Goal: Register for event/course

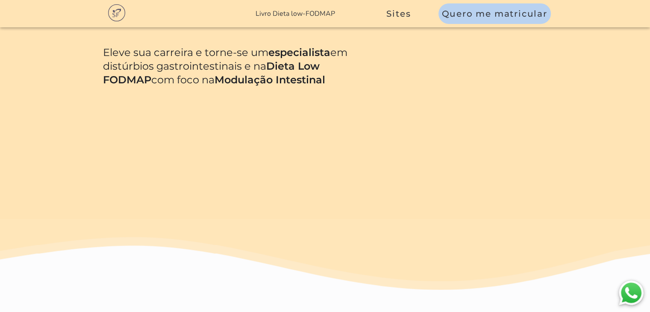
scroll to position [598, 0]
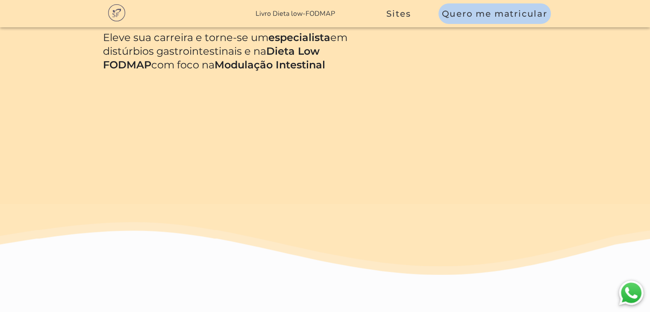
drag, startPoint x: 219, startPoint y: 72, endPoint x: 224, endPoint y: 74, distance: 4.9
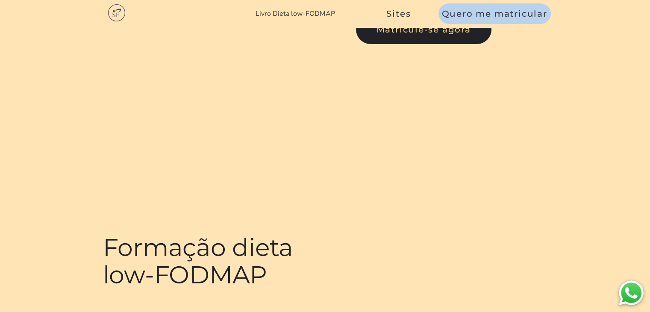
scroll to position [0, 0]
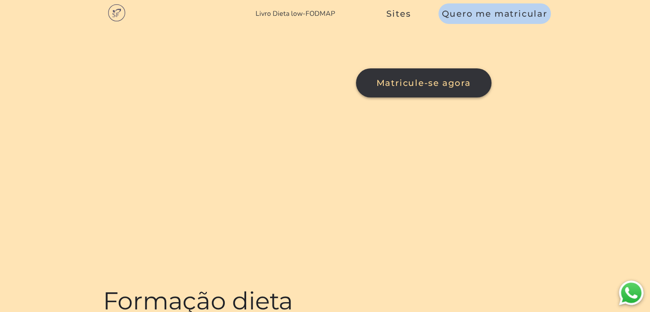
click at [377, 88] on span "Matricule-se agora" at bounding box center [424, 83] width 94 height 10
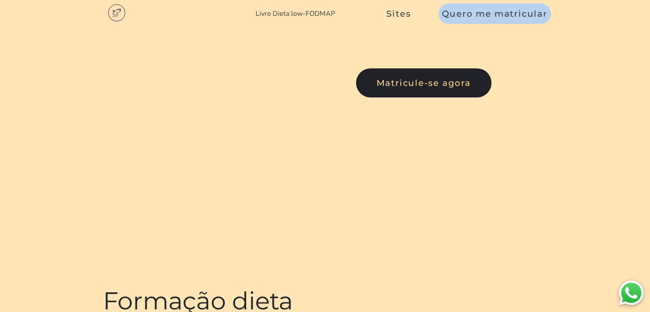
drag, startPoint x: 232, startPoint y: 112, endPoint x: 290, endPoint y: 149, distance: 69.0
click at [290, 287] on h1 "Formação dieta low-FODMAP" at bounding box center [226, 314] width 246 height 55
